Goal: Task Accomplishment & Management: Complete application form

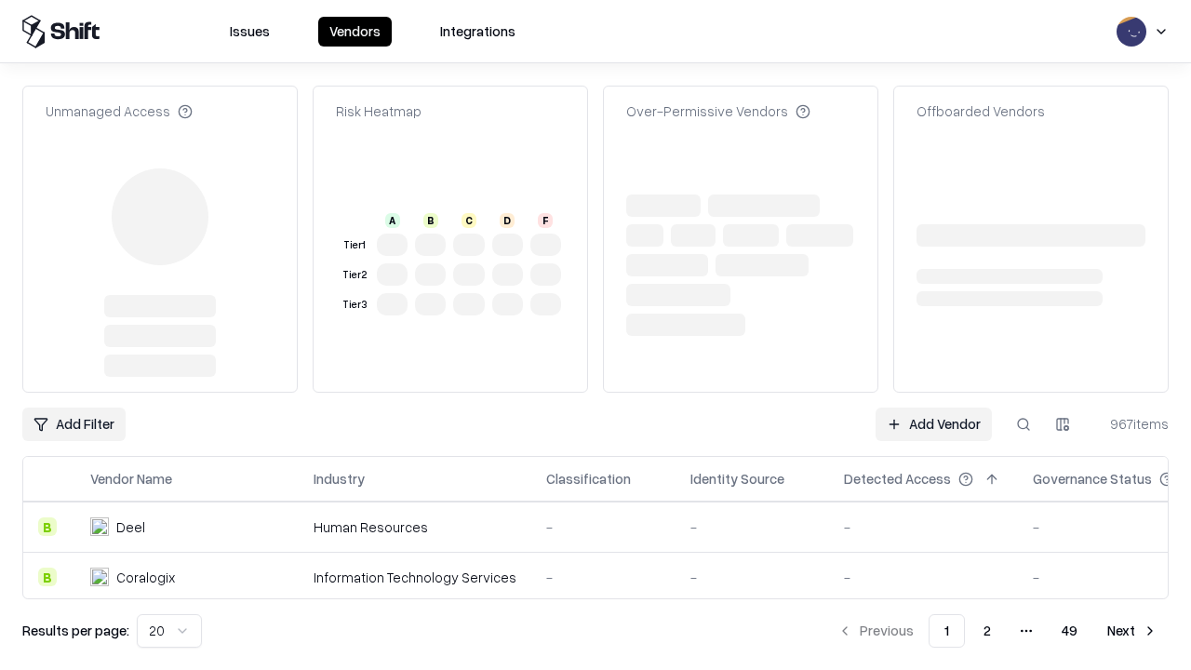
click at [934, 408] on link "Add Vendor" at bounding box center [934, 425] width 116 height 34
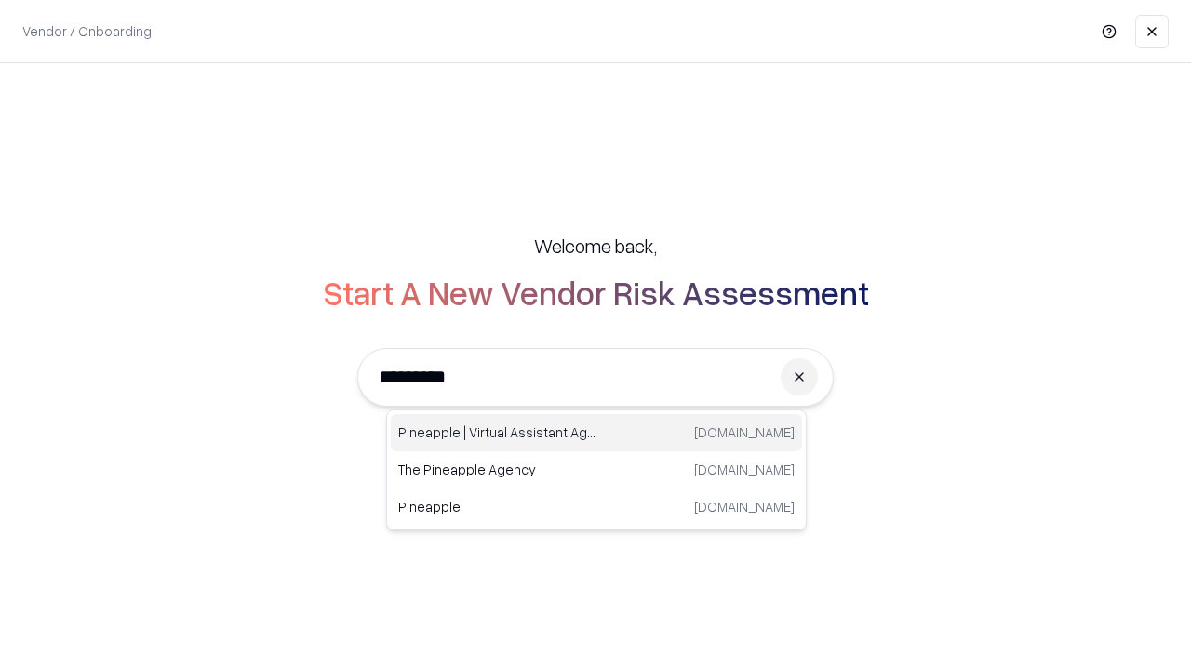
click at [597, 433] on div "Pineapple | Virtual Assistant Agency trypineapple.com" at bounding box center [596, 432] width 411 height 37
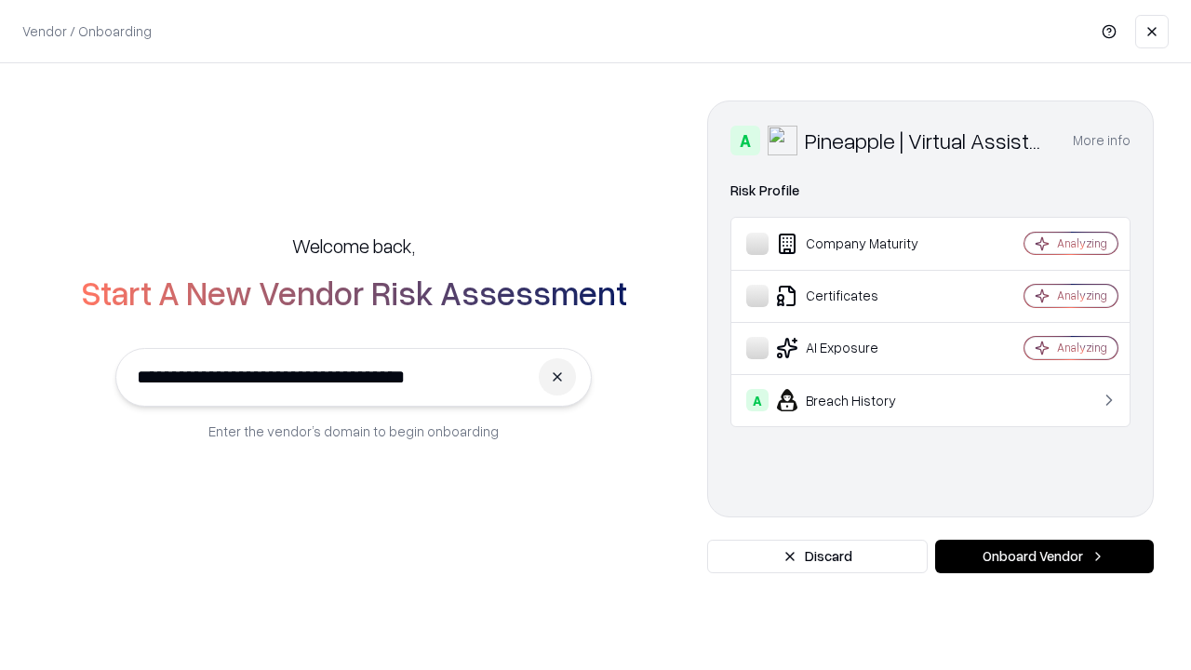
type input "**********"
click at [1044, 557] on button "Onboard Vendor" at bounding box center [1045, 557] width 219 height 34
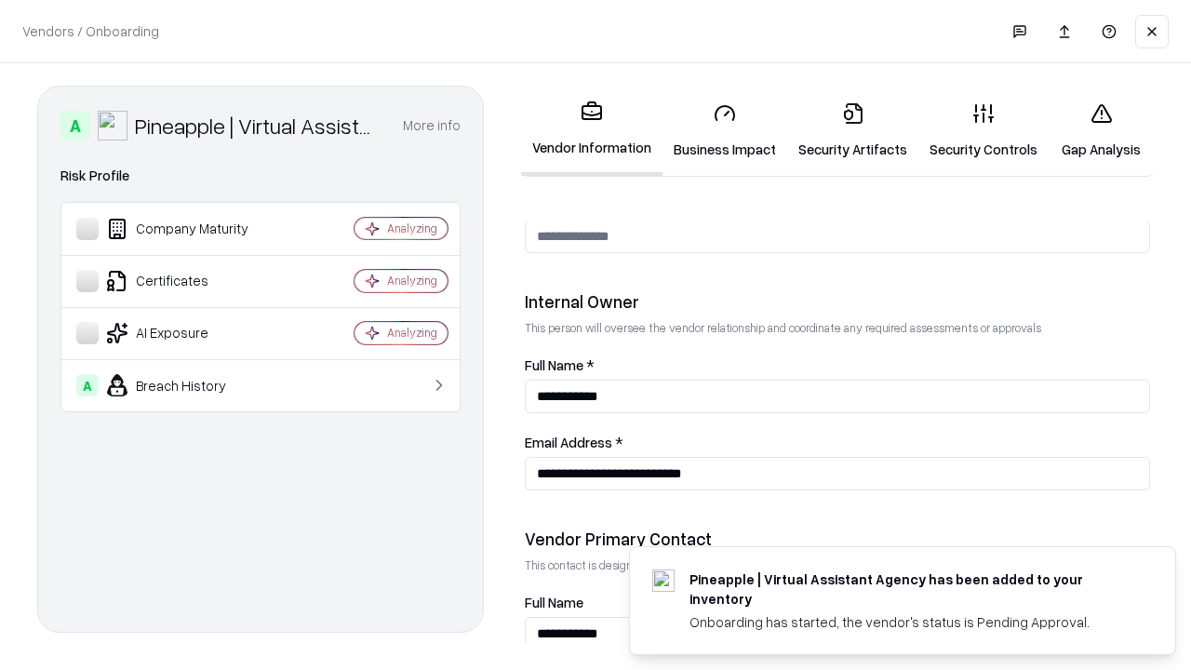
scroll to position [964, 0]
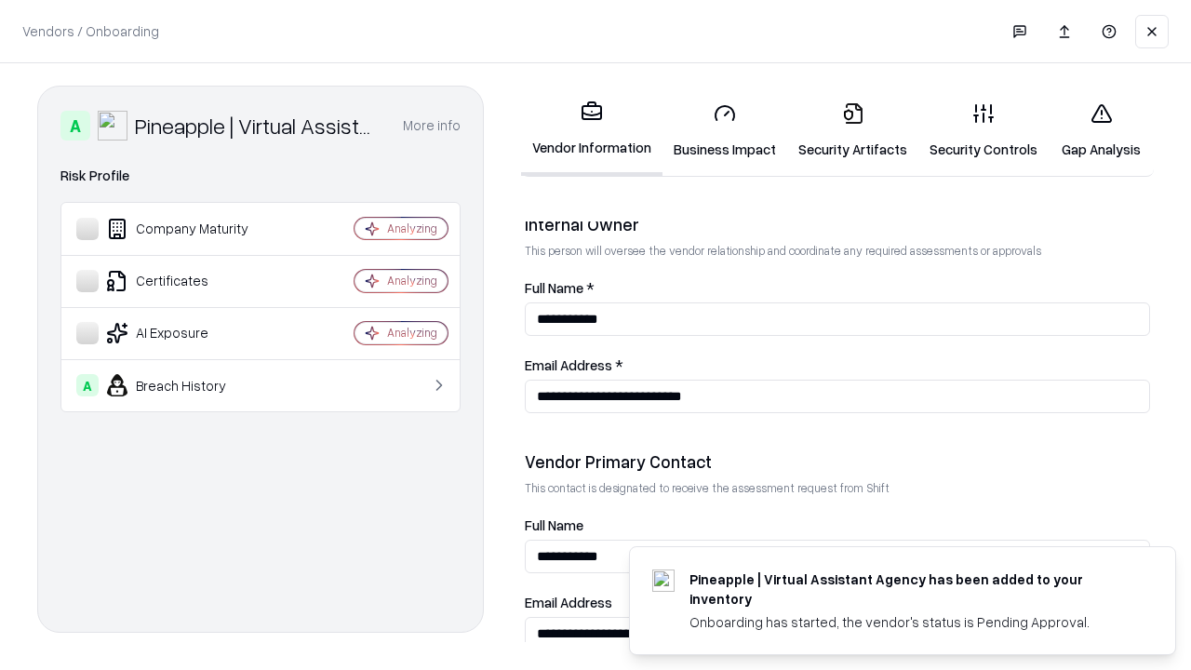
click at [853, 130] on link "Security Artifacts" at bounding box center [852, 130] width 131 height 87
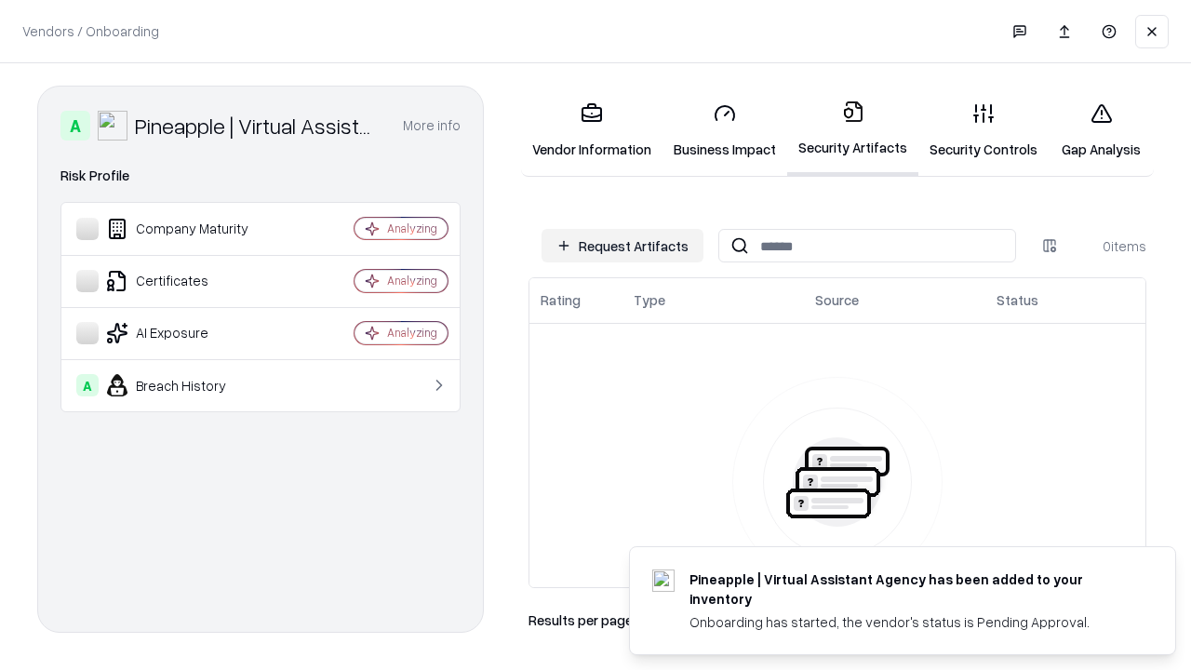
click at [623, 246] on button "Request Artifacts" at bounding box center [623, 246] width 162 height 34
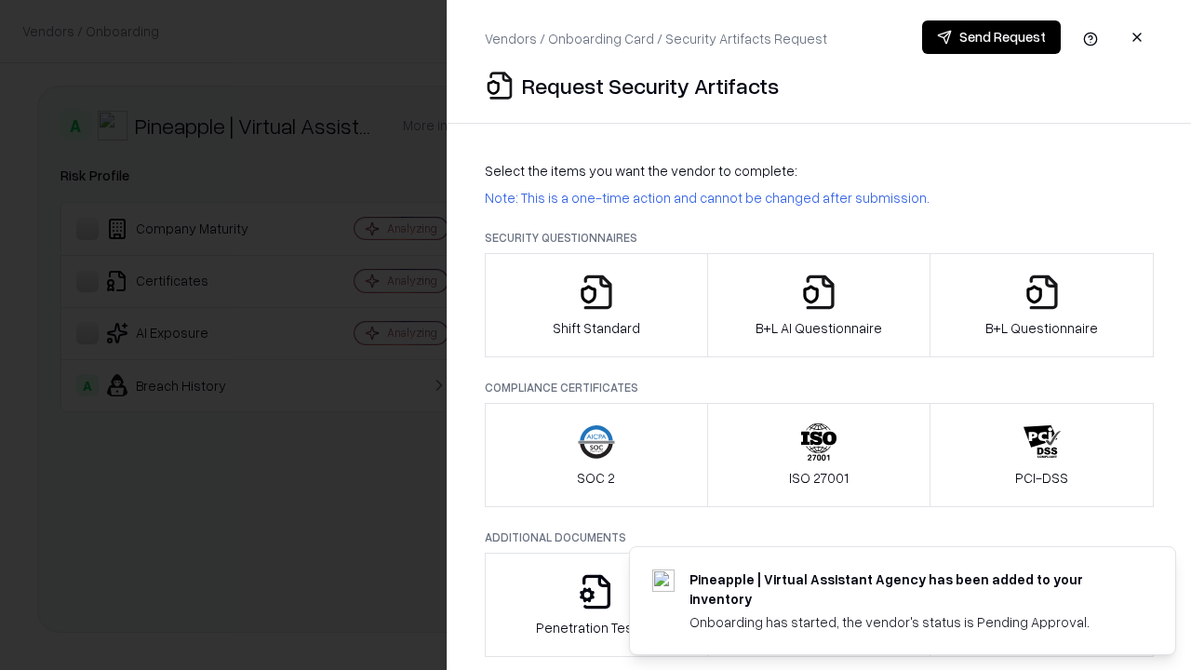
click at [1042, 305] on icon "button" at bounding box center [1042, 292] width 37 height 37
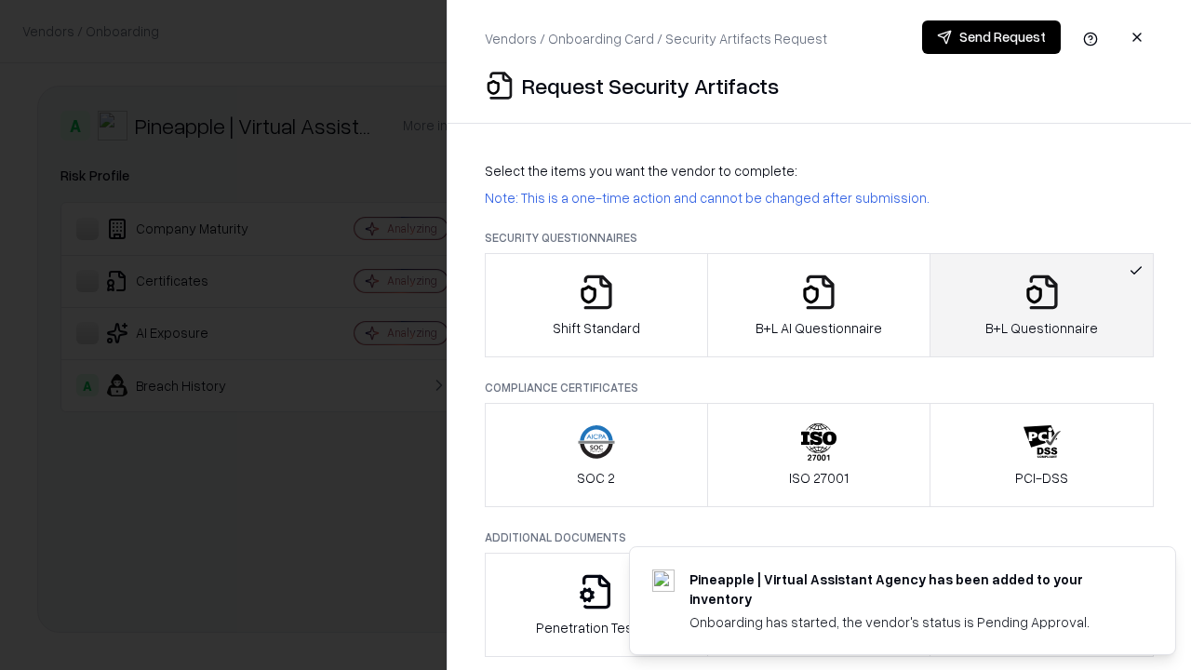
click at [818, 305] on icon "button" at bounding box center [819, 292] width 37 height 37
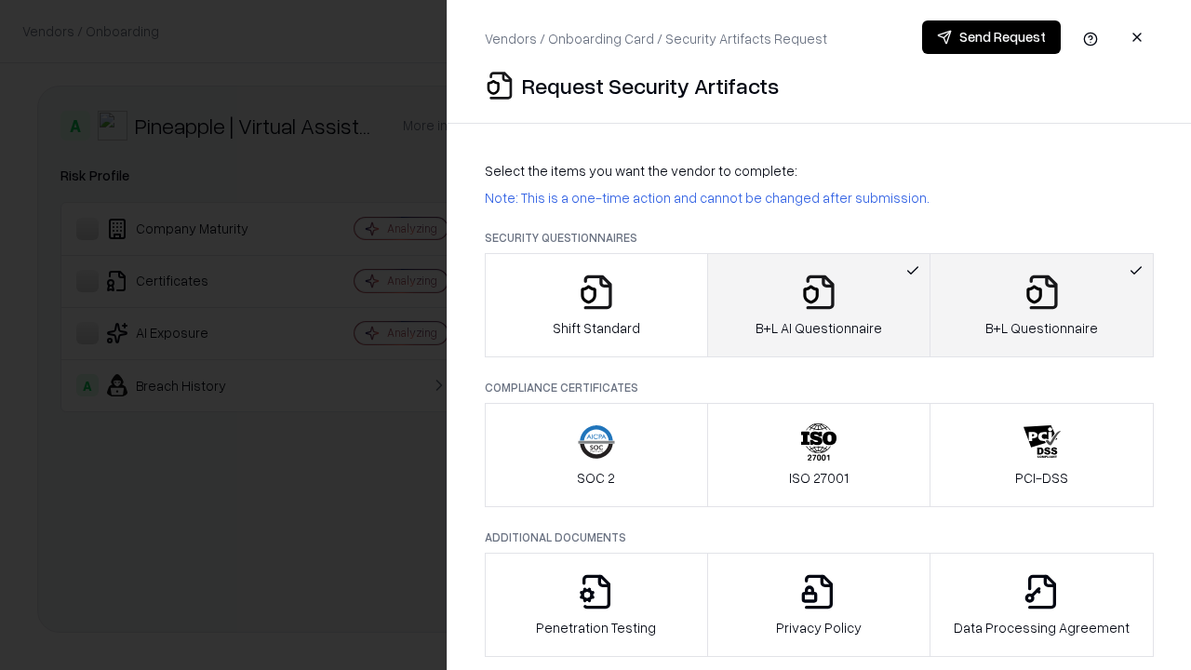
click at [991, 37] on button "Send Request" at bounding box center [991, 37] width 139 height 34
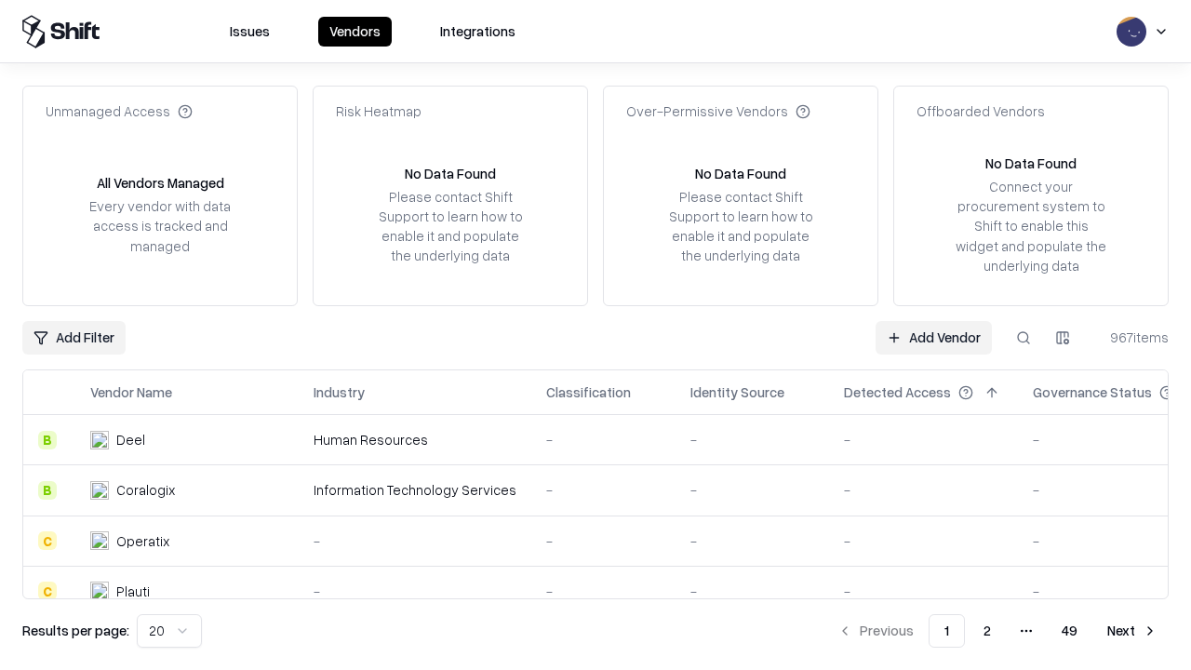
click at [1024, 337] on button at bounding box center [1024, 338] width 34 height 34
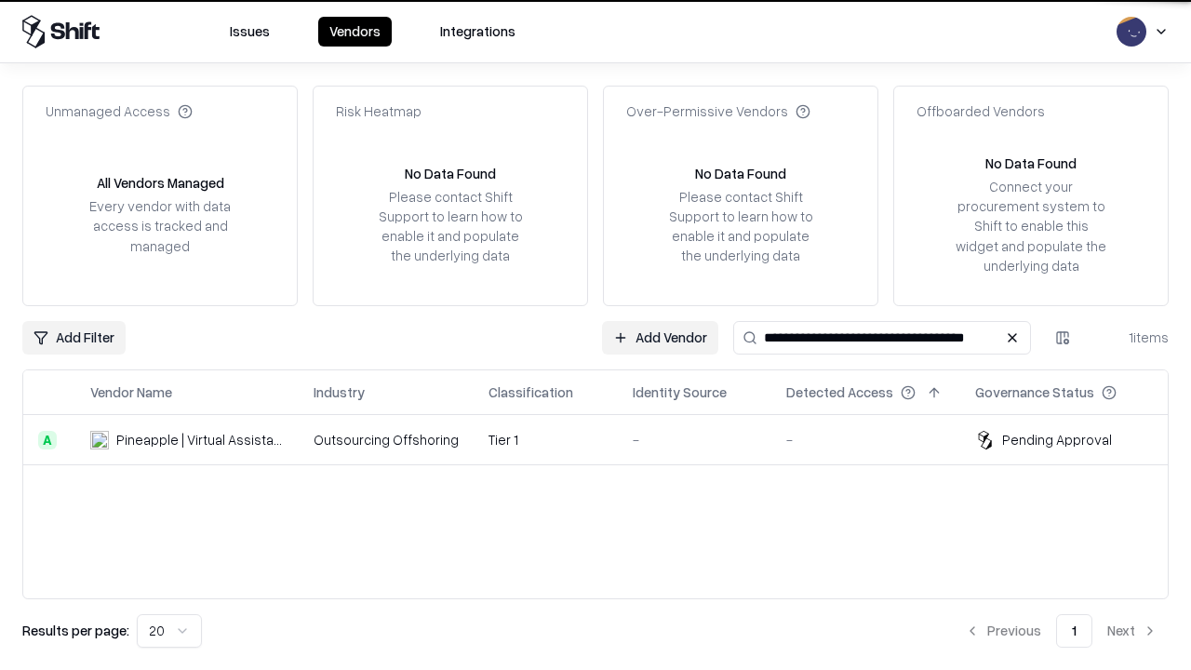
type input "**********"
click at [607, 439] on td "Tier 1" at bounding box center [546, 440] width 144 height 50
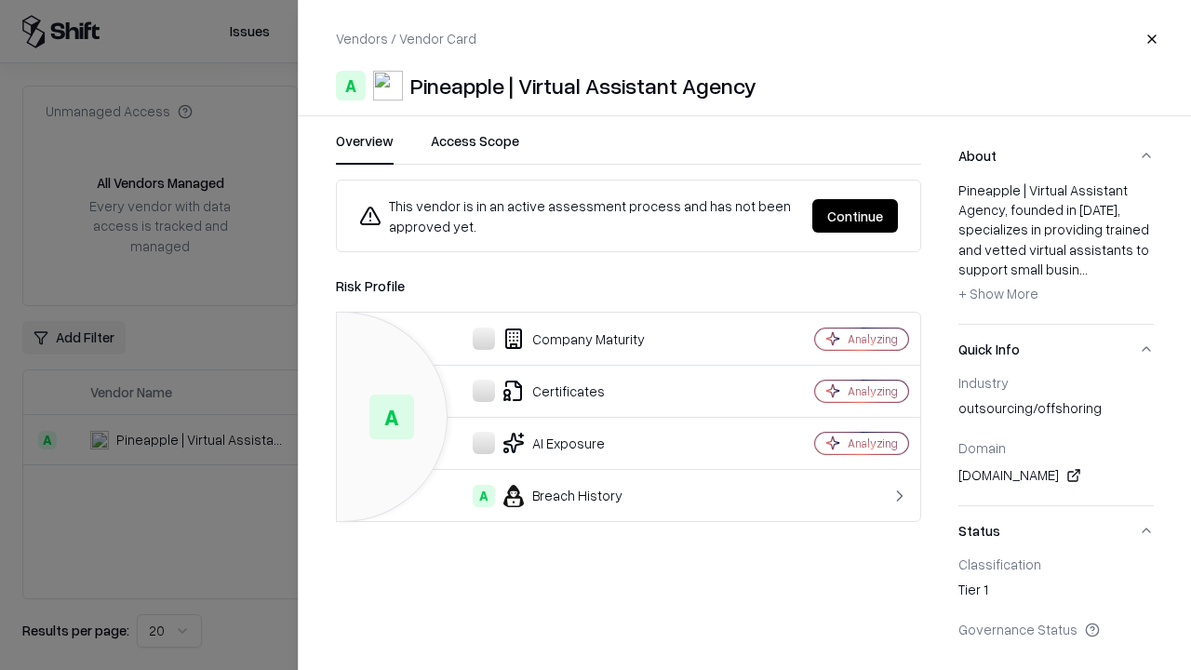
click at [855, 216] on button "Continue" at bounding box center [856, 216] width 86 height 34
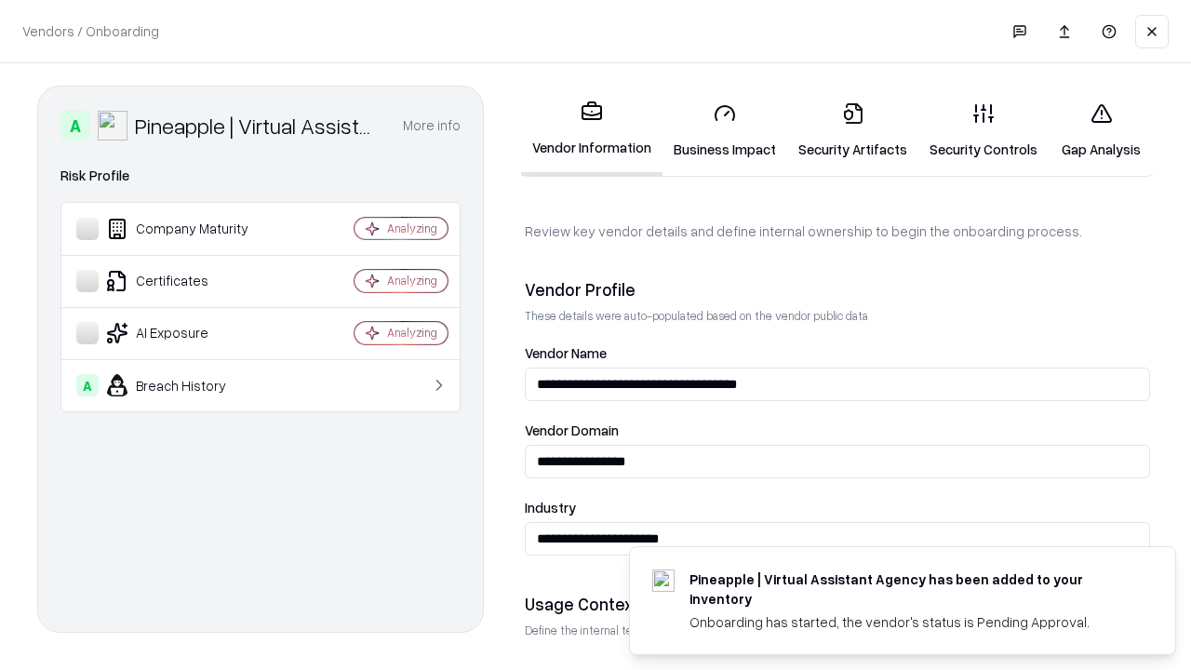
click at [853, 130] on link "Security Artifacts" at bounding box center [852, 130] width 131 height 87
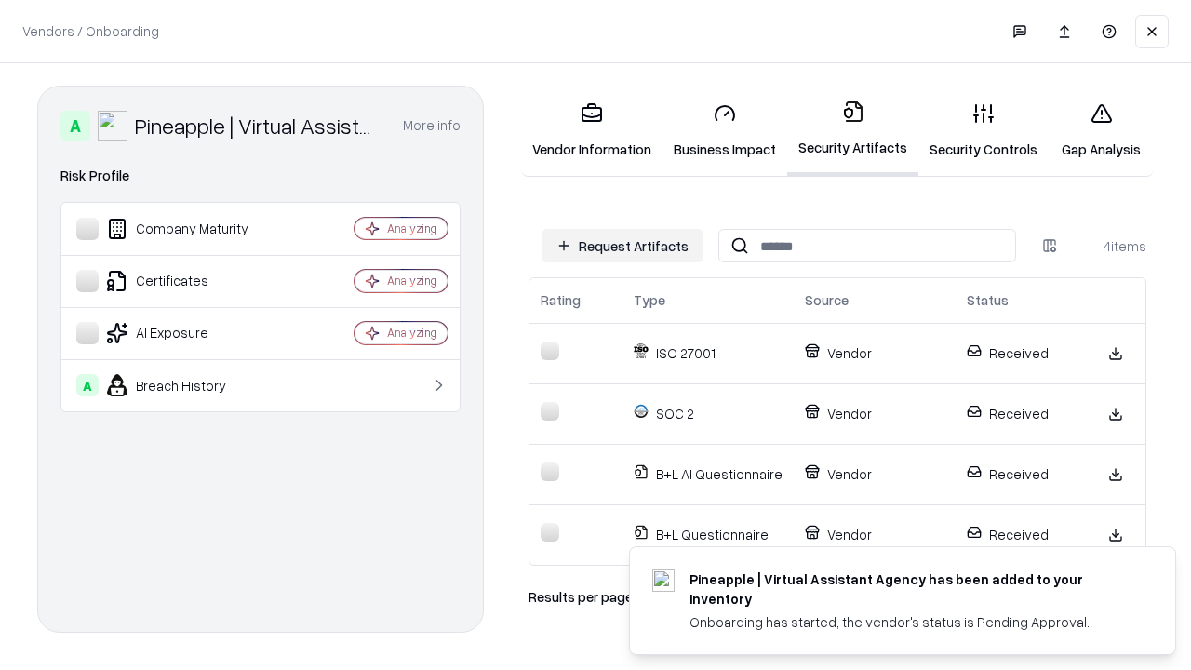
click at [1101, 130] on link "Gap Analysis" at bounding box center [1101, 130] width 105 height 87
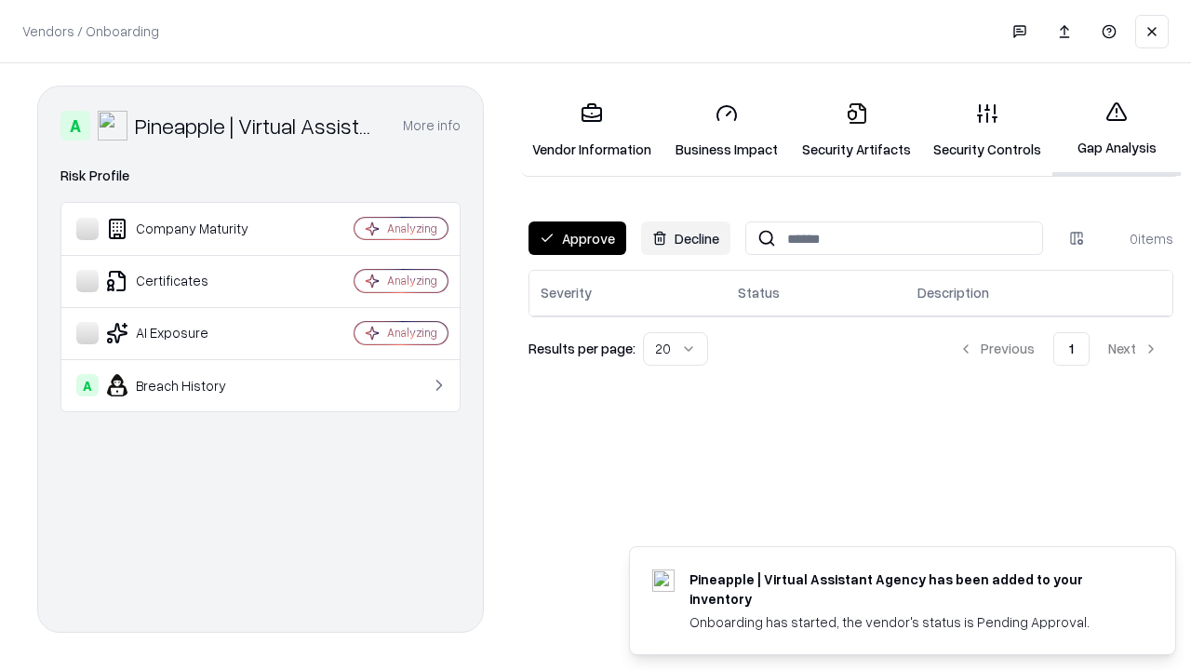
click at [577, 238] on button "Approve" at bounding box center [578, 239] width 98 height 34
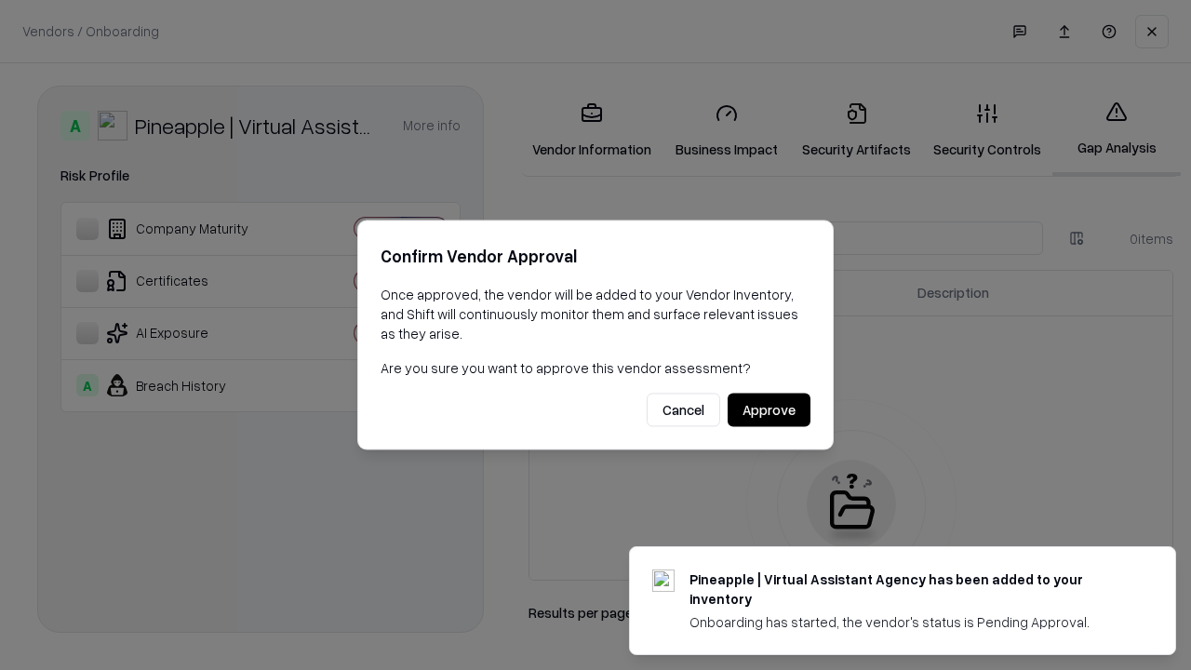
click at [769, 410] on button "Approve" at bounding box center [769, 411] width 83 height 34
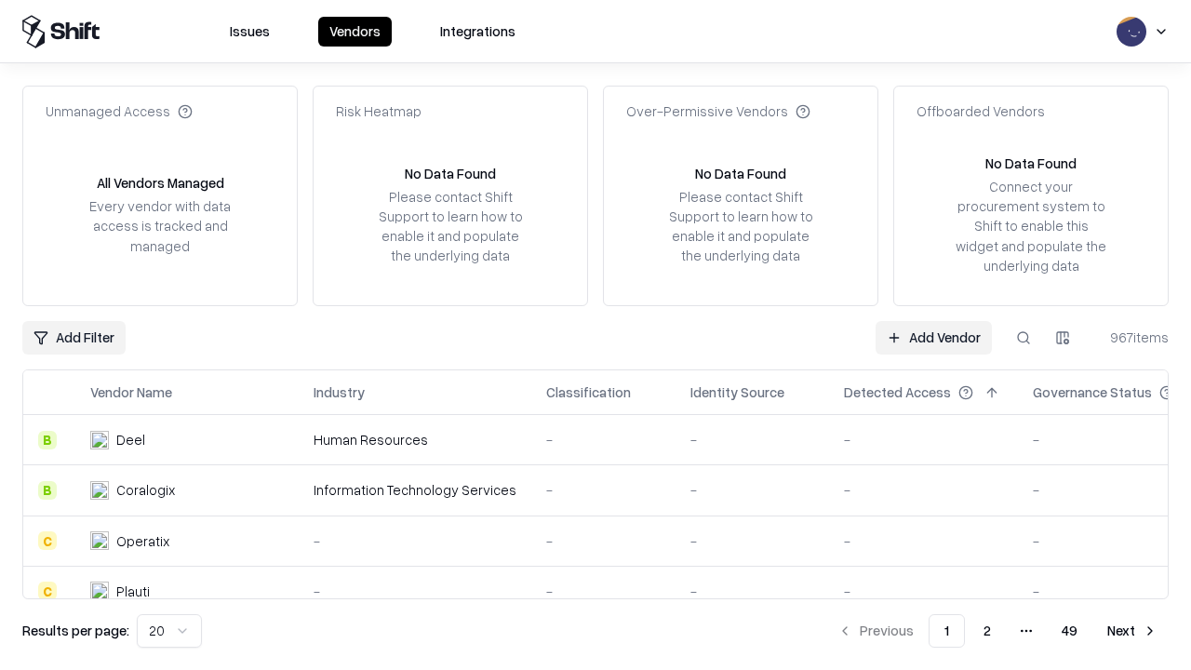
type input "**********"
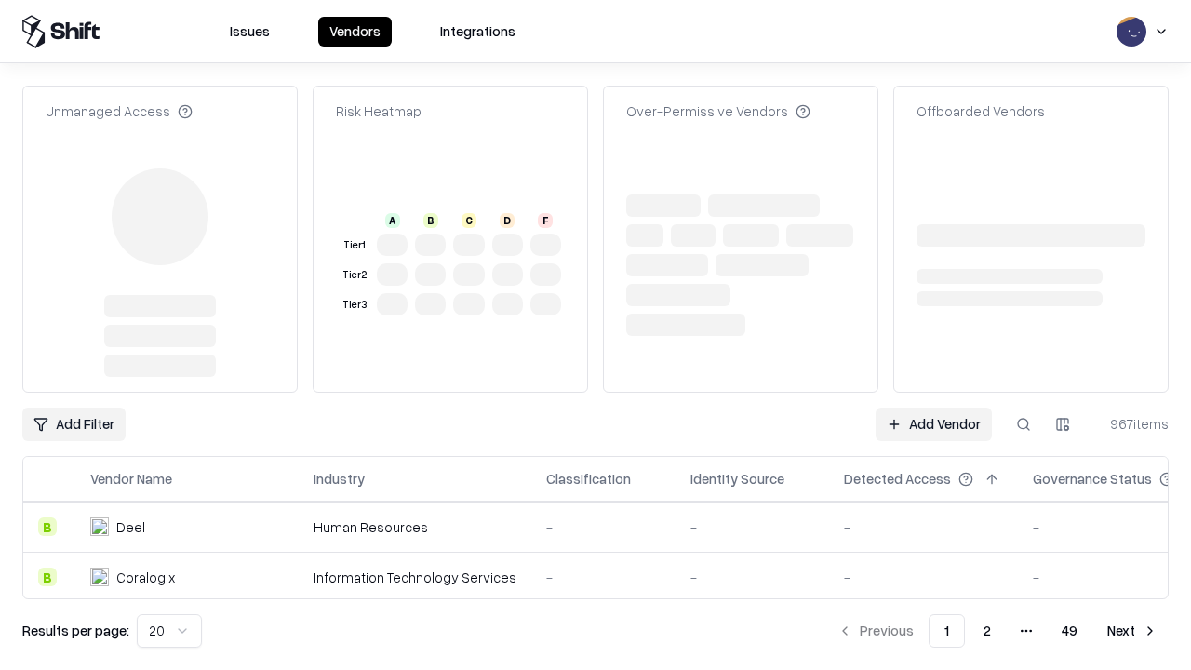
click at [934, 408] on link "Add Vendor" at bounding box center [934, 425] width 116 height 34
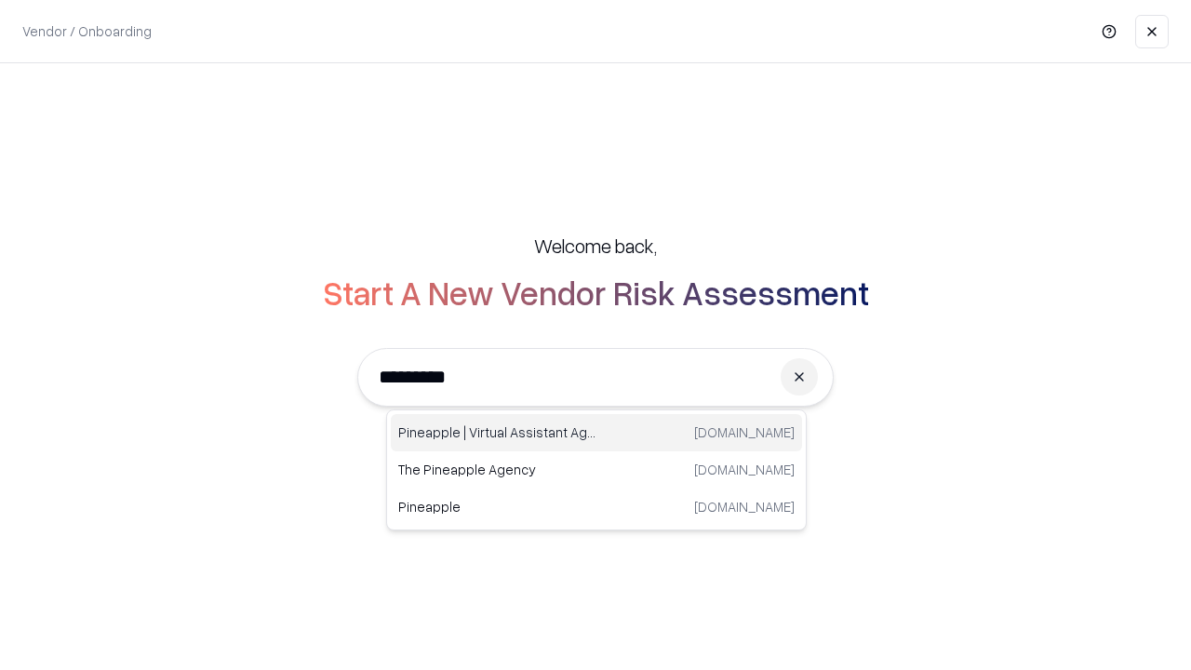
click at [597, 433] on div "Pineapple | Virtual Assistant Agency [DOMAIN_NAME]" at bounding box center [596, 432] width 411 height 37
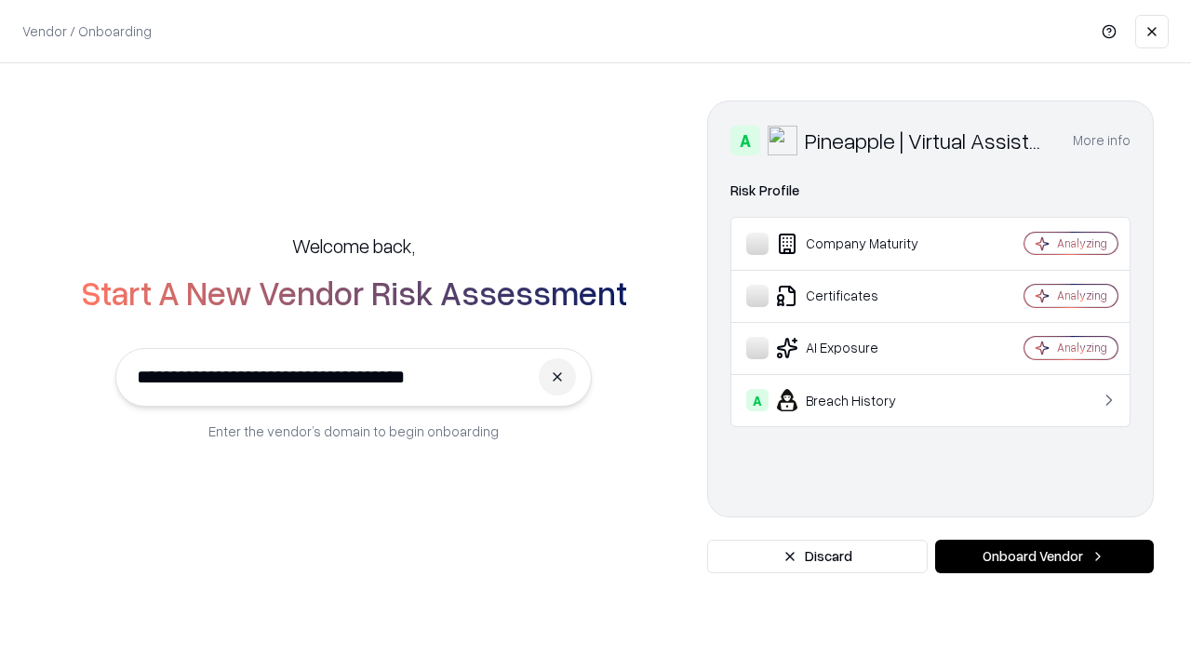
type input "**********"
click at [1044, 557] on button "Onboard Vendor" at bounding box center [1045, 557] width 219 height 34
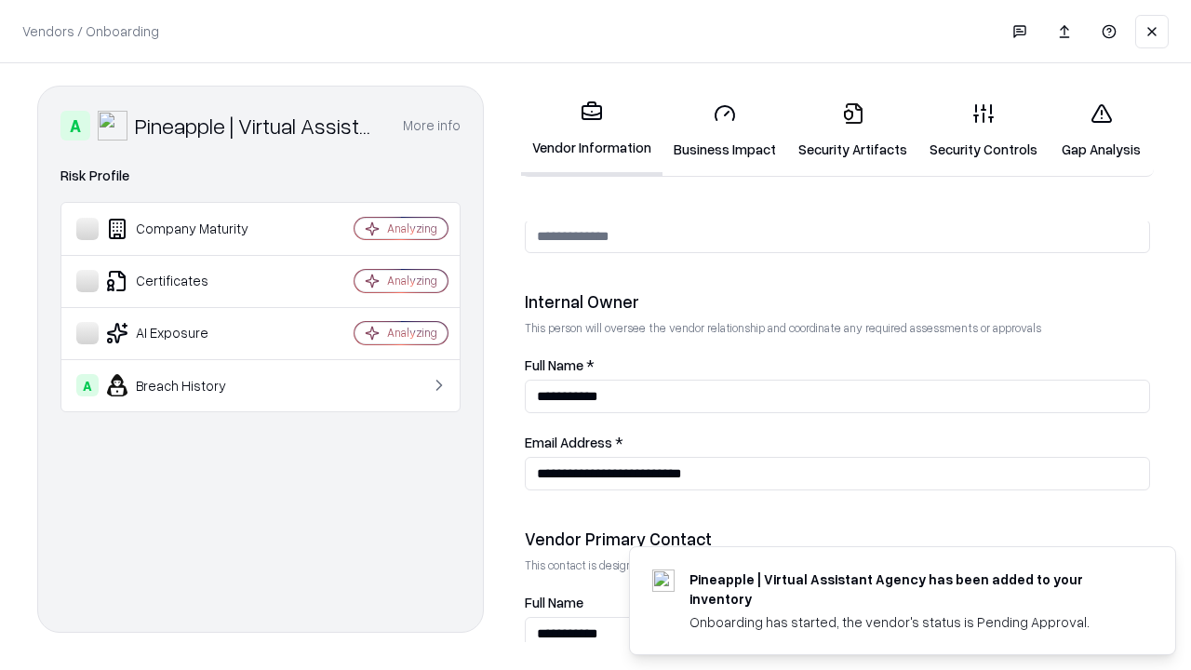
scroll to position [964, 0]
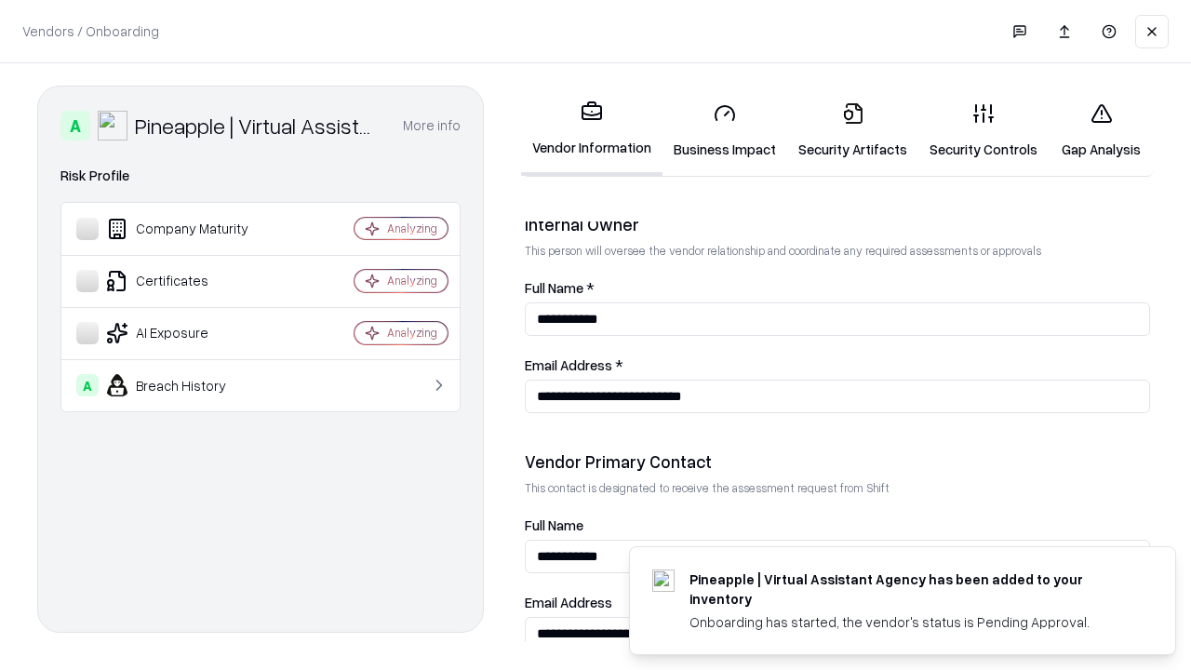
click at [1101, 130] on link "Gap Analysis" at bounding box center [1101, 130] width 105 height 87
